Goal: Understand site structure: Understand site structure

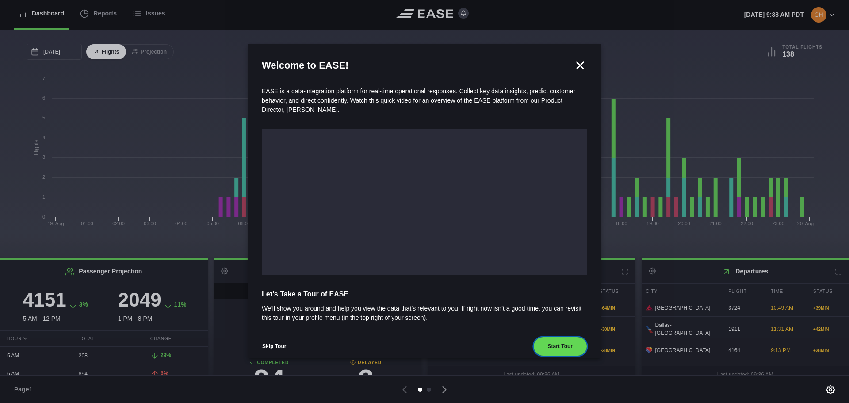
click at [552, 341] on button "Start Tour" at bounding box center [560, 345] width 54 height 19
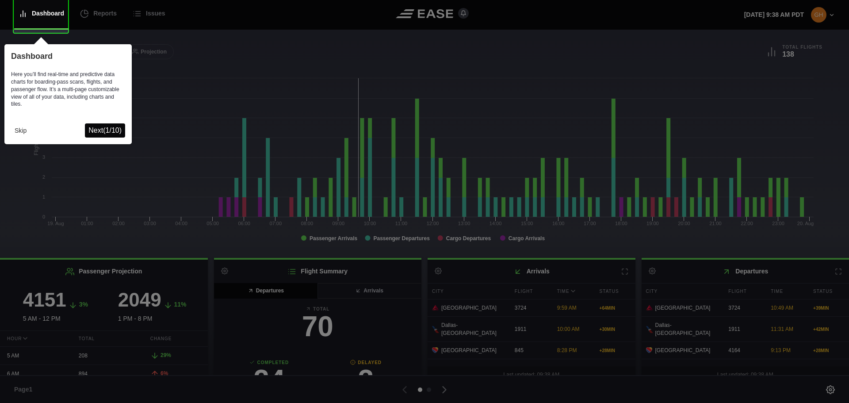
click at [106, 131] on span "Next ( 1 / 10 )" at bounding box center [104, 130] width 33 height 8
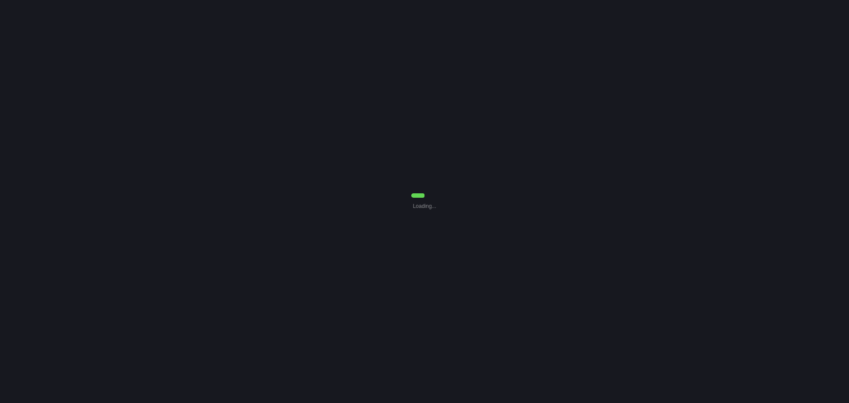
select select "7"
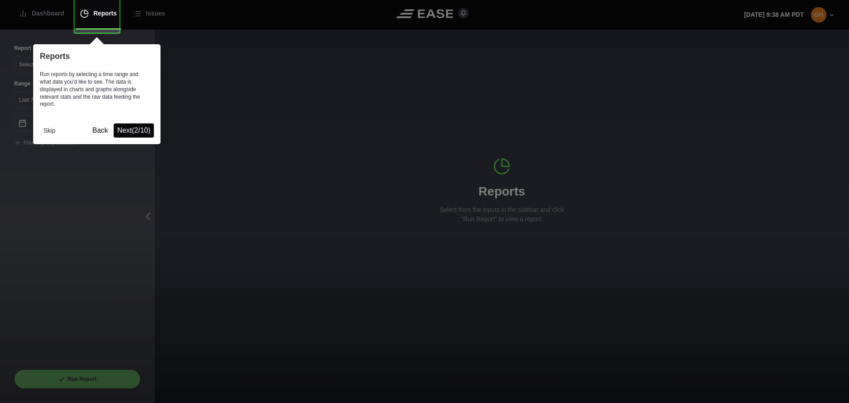
click at [131, 128] on span "Next ( 2 / 10 )" at bounding box center [133, 130] width 33 height 8
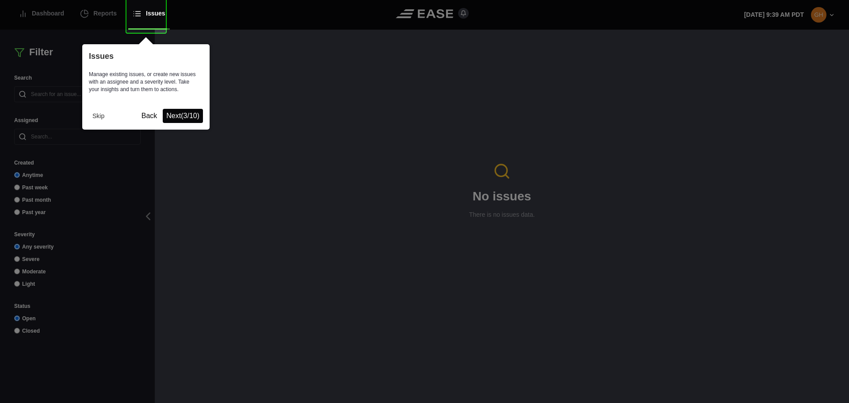
click at [186, 116] on span "Next ( 3 / 10 )" at bounding box center [182, 116] width 33 height 8
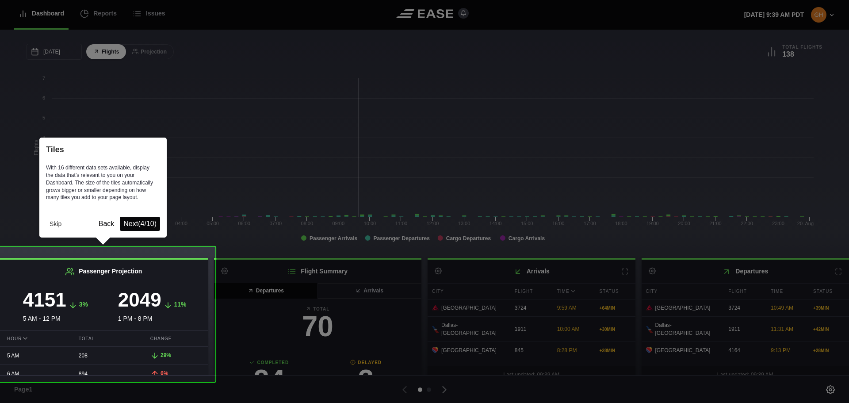
scroll to position [5, 0]
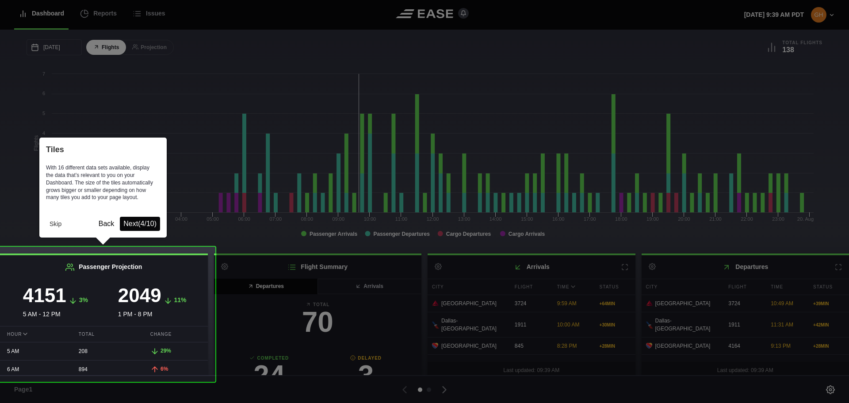
click at [141, 222] on span "Next ( 4 / 10 )" at bounding box center [139, 224] width 33 height 8
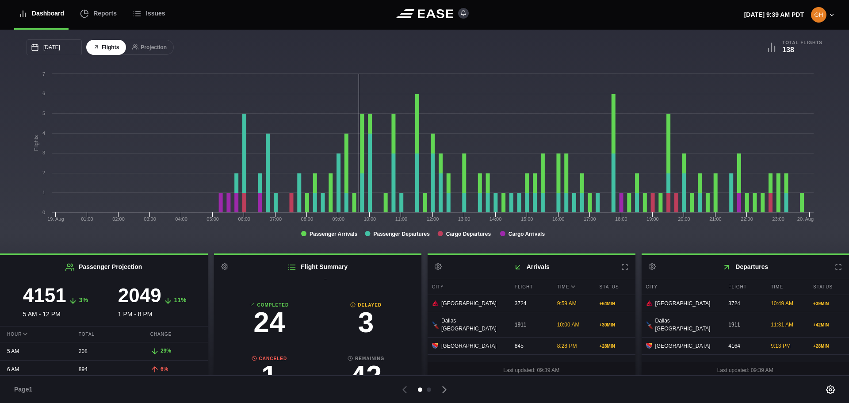
scroll to position [0, 0]
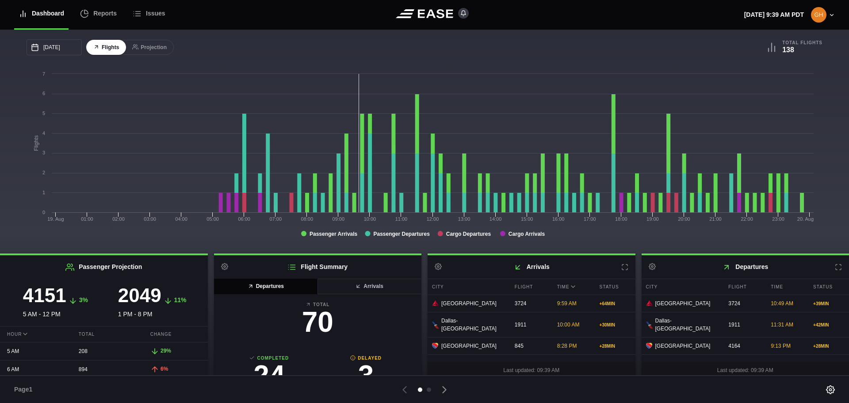
click at [445, 393] on icon at bounding box center [444, 389] width 12 height 12
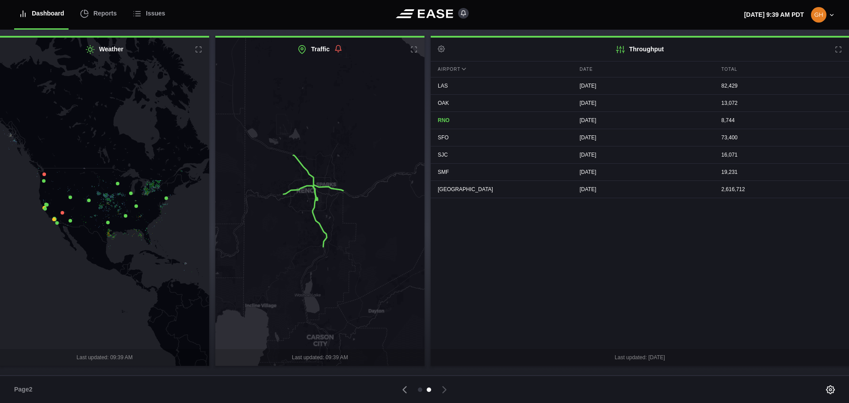
click at [405, 392] on icon at bounding box center [404, 389] width 12 height 12
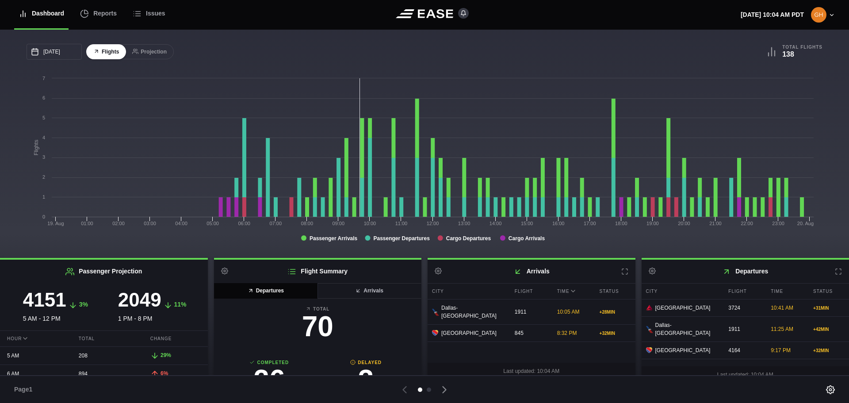
click at [443, 388] on icon at bounding box center [444, 389] width 12 height 12
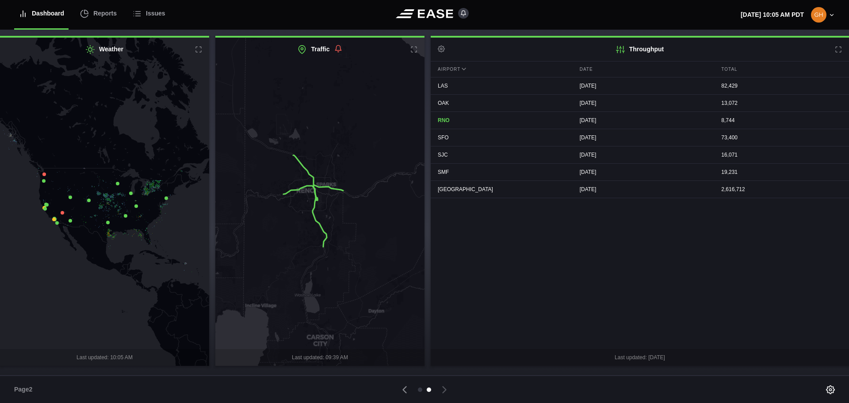
click at [400, 392] on icon at bounding box center [404, 389] width 12 height 12
